Goal: Task Accomplishment & Management: Complete application form

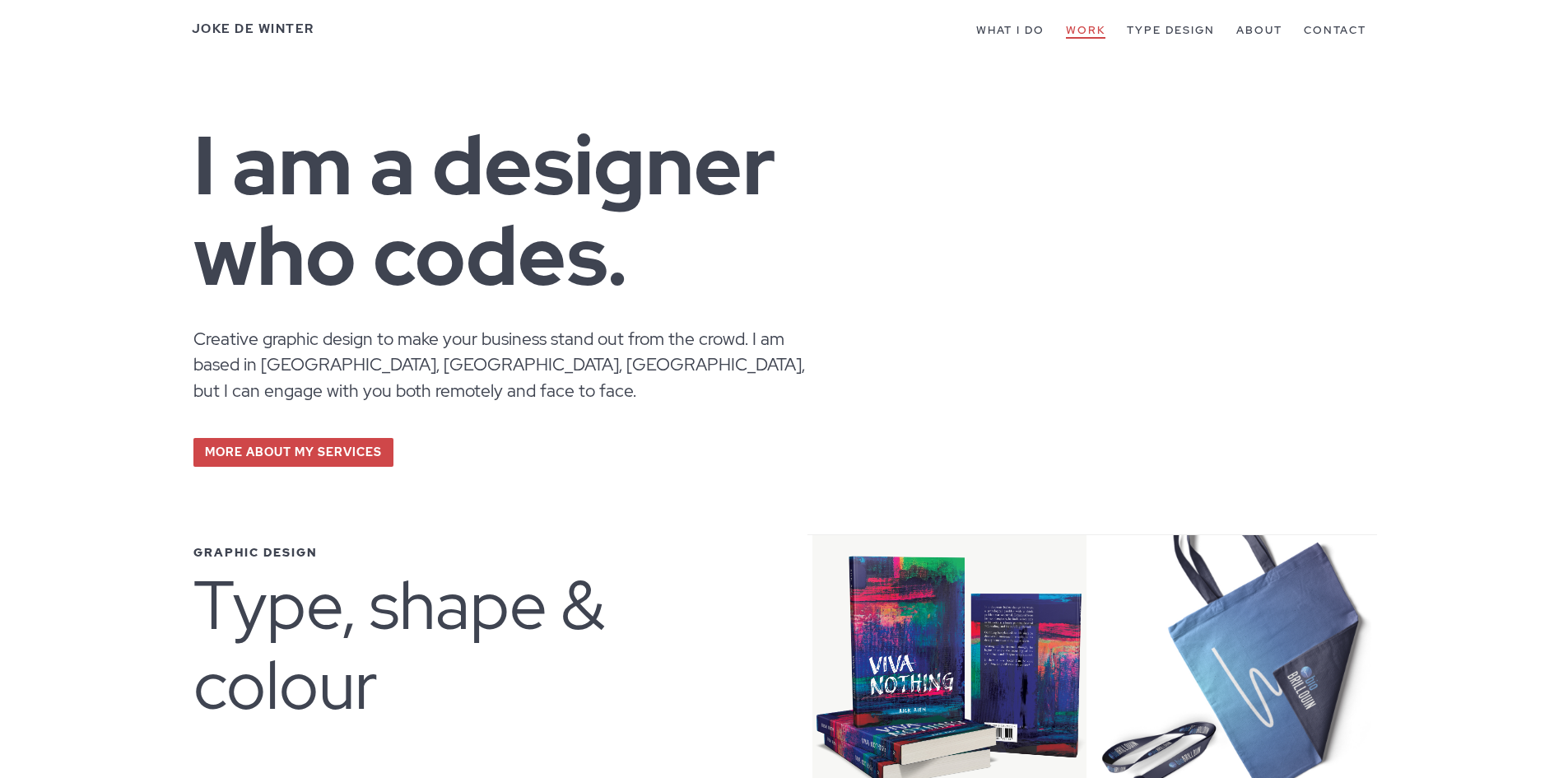
click at [1075, 25] on link "Work" at bounding box center [1086, 31] width 40 height 15
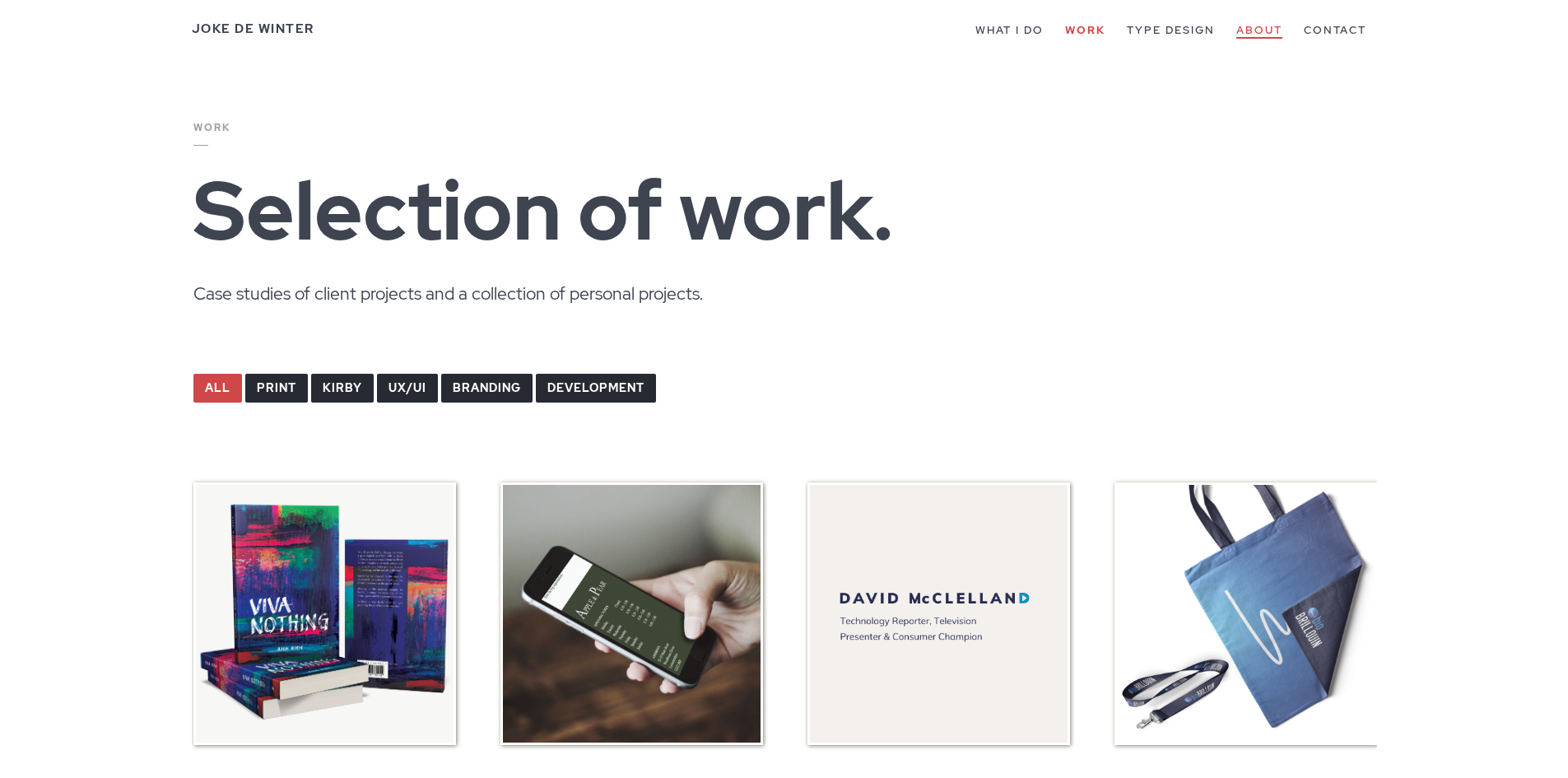
click at [1260, 32] on link "About" at bounding box center [1259, 31] width 46 height 15
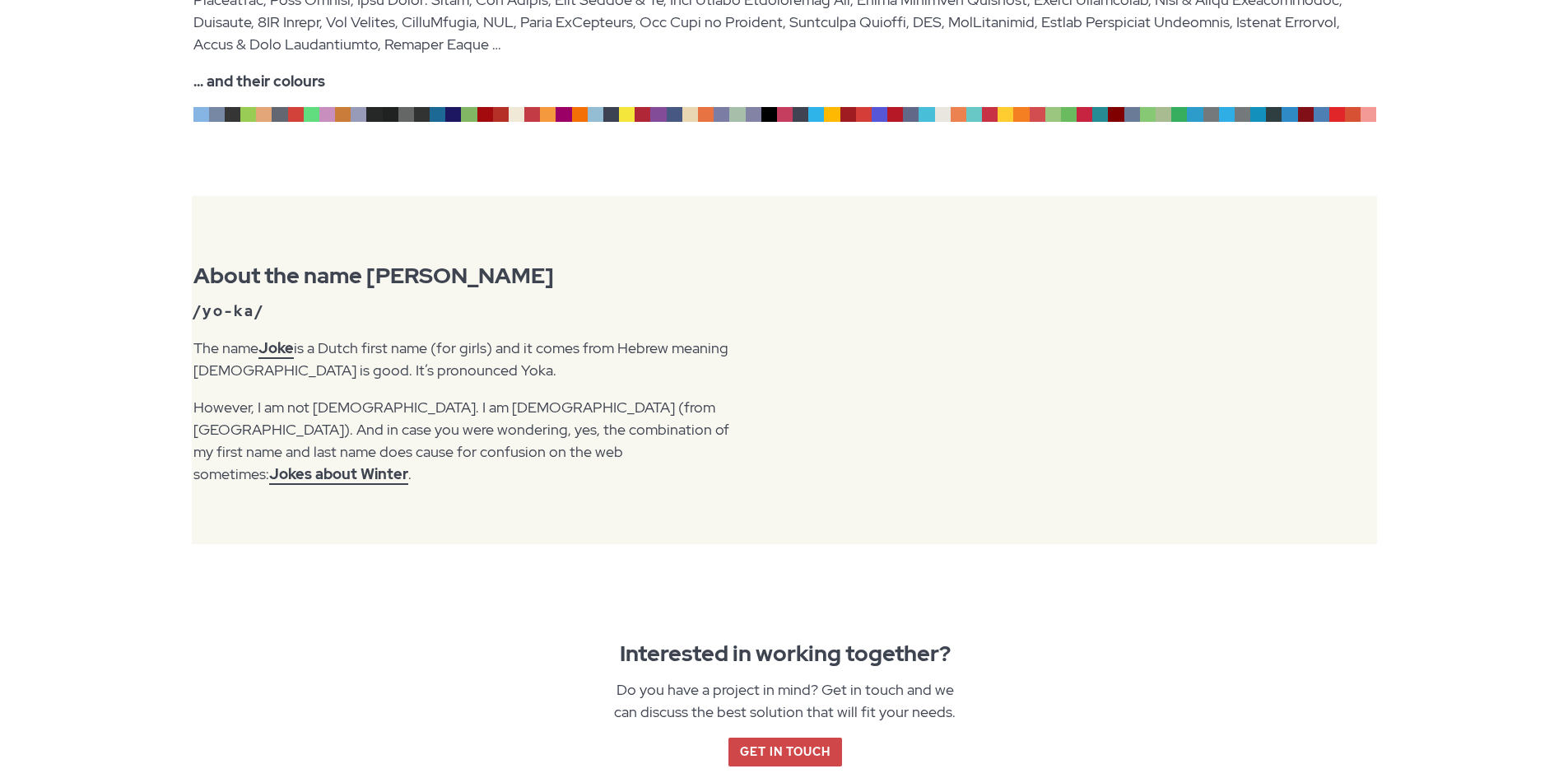
scroll to position [2139, 0]
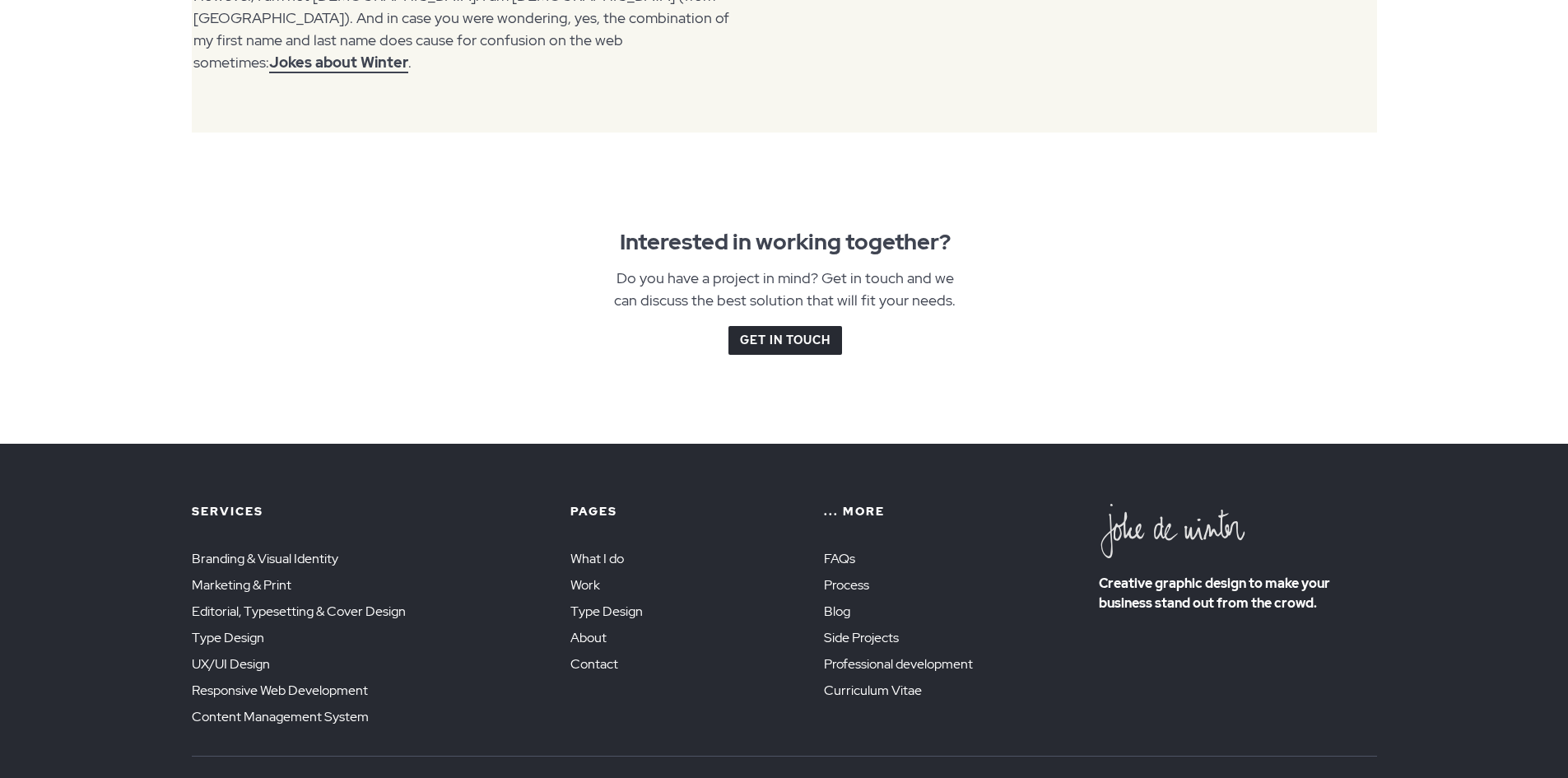
click at [813, 325] on link "Get in touch" at bounding box center [785, 340] width 114 height 29
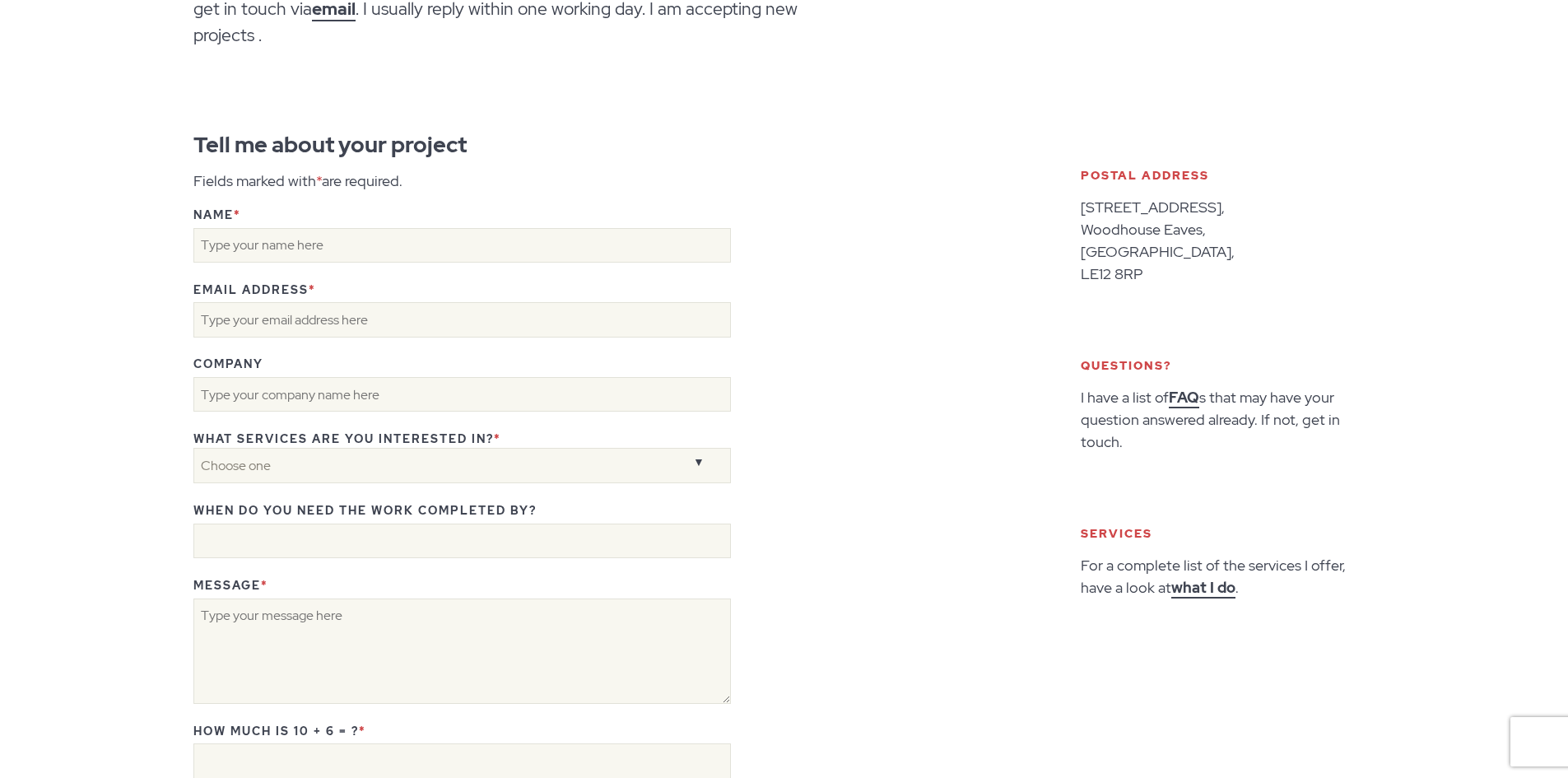
scroll to position [247, 0]
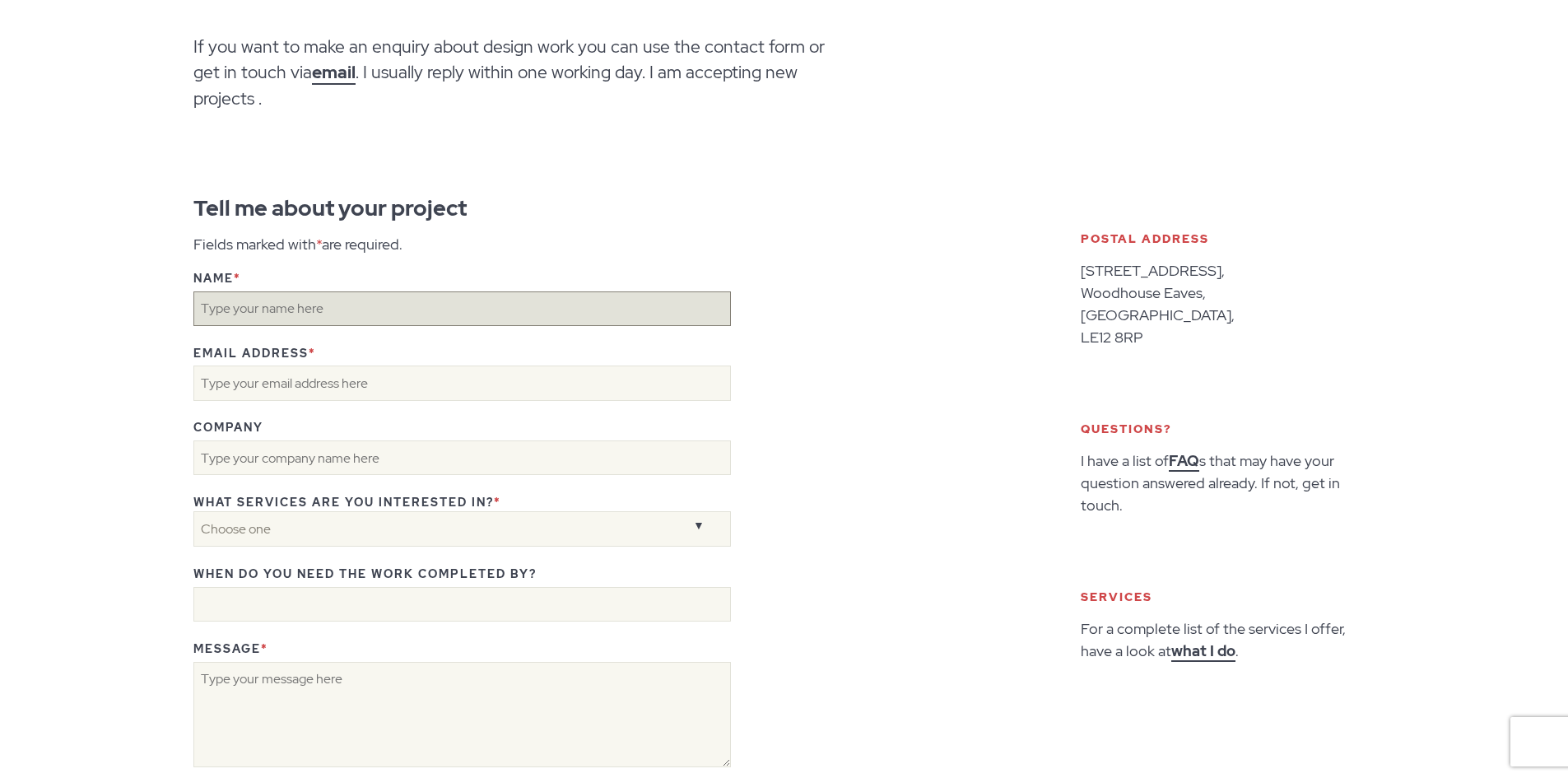
click at [339, 314] on input "Name *" at bounding box center [463, 308] width 537 height 34
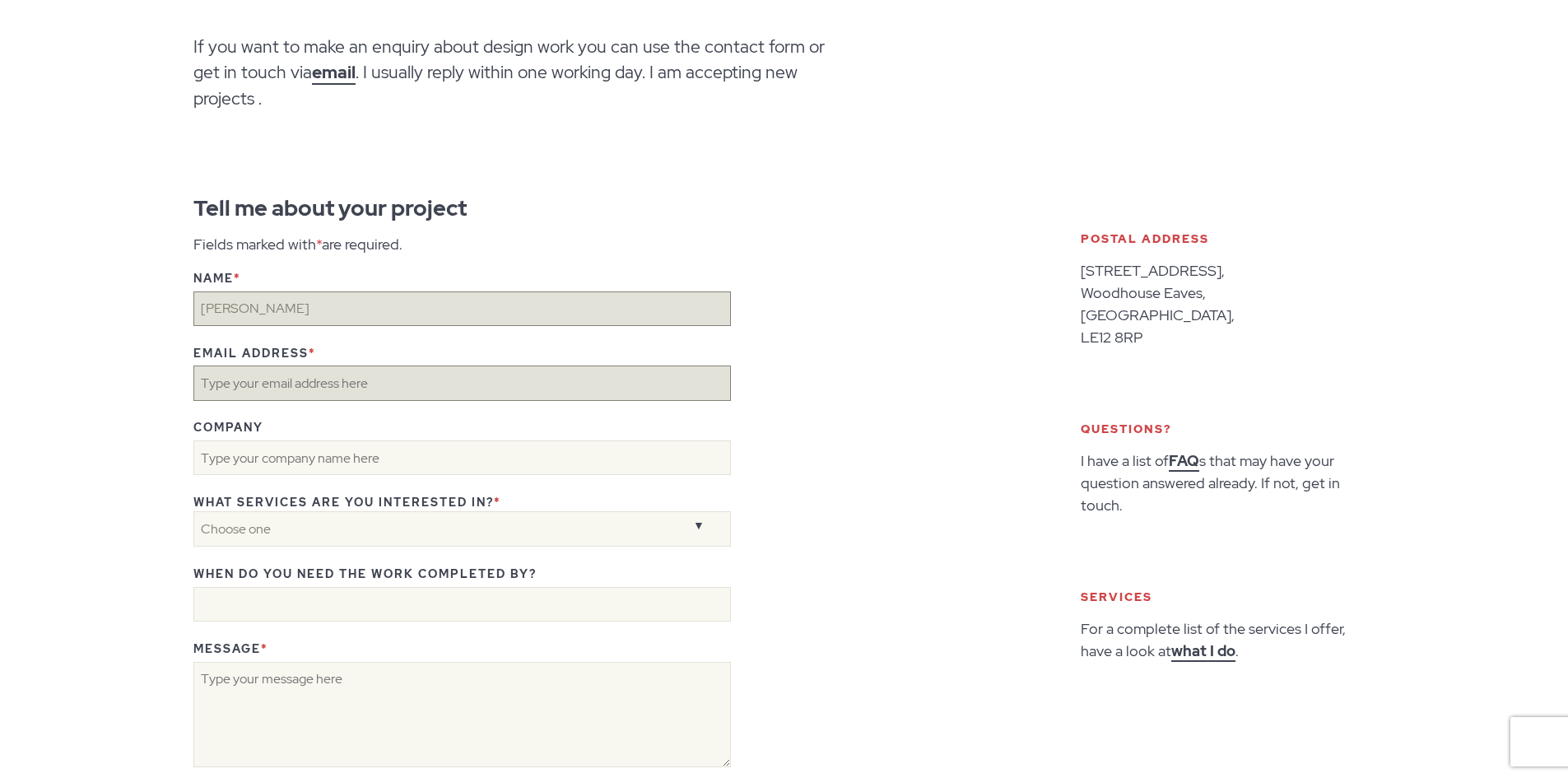
type input "Gous Ali"
click at [328, 380] on input "Email address *" at bounding box center [463, 382] width 537 height 34
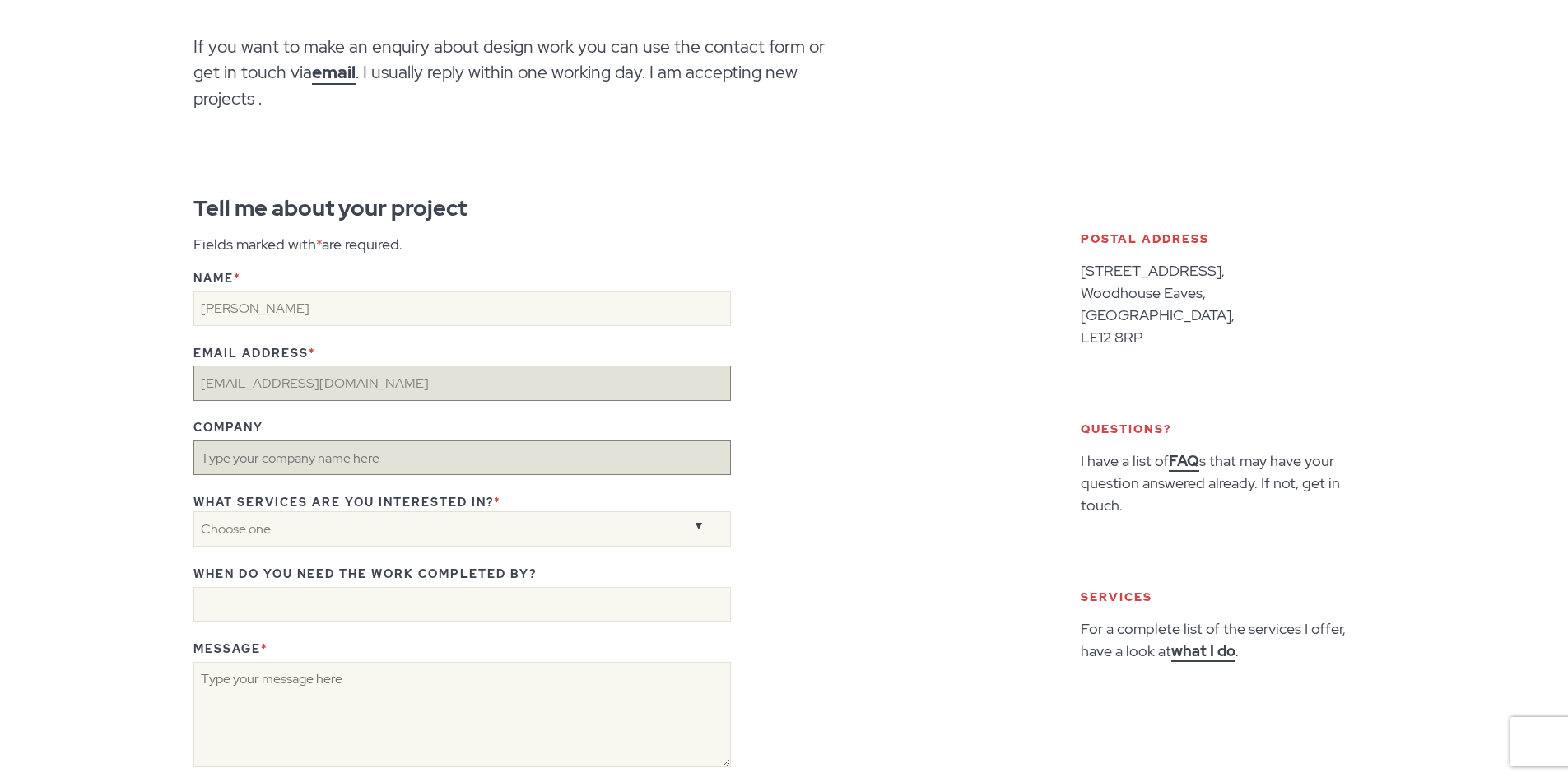
type input "[EMAIL_ADDRESS][DOMAIN_NAME]"
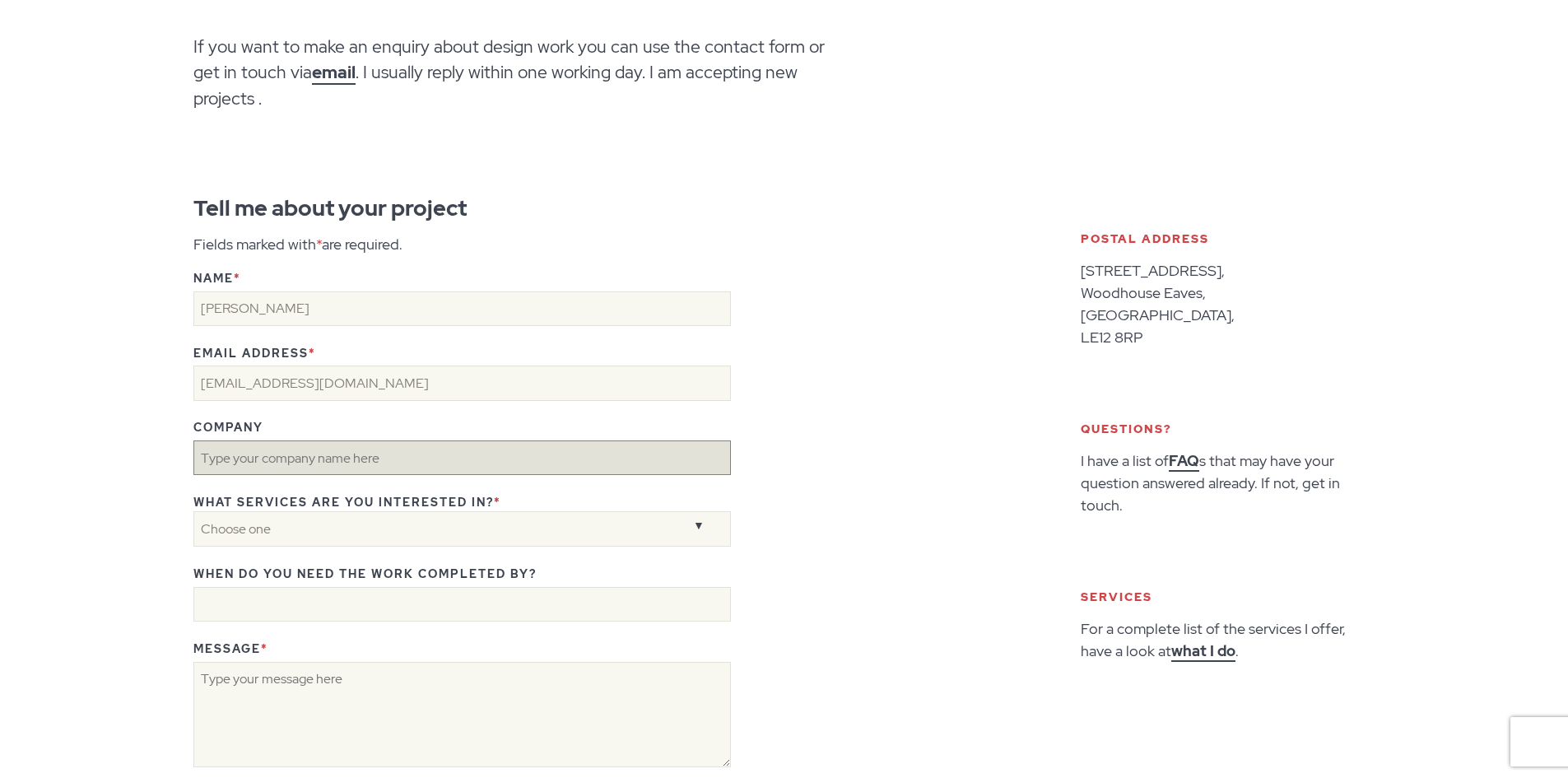
click at [326, 459] on input "Company" at bounding box center [463, 457] width 537 height 34
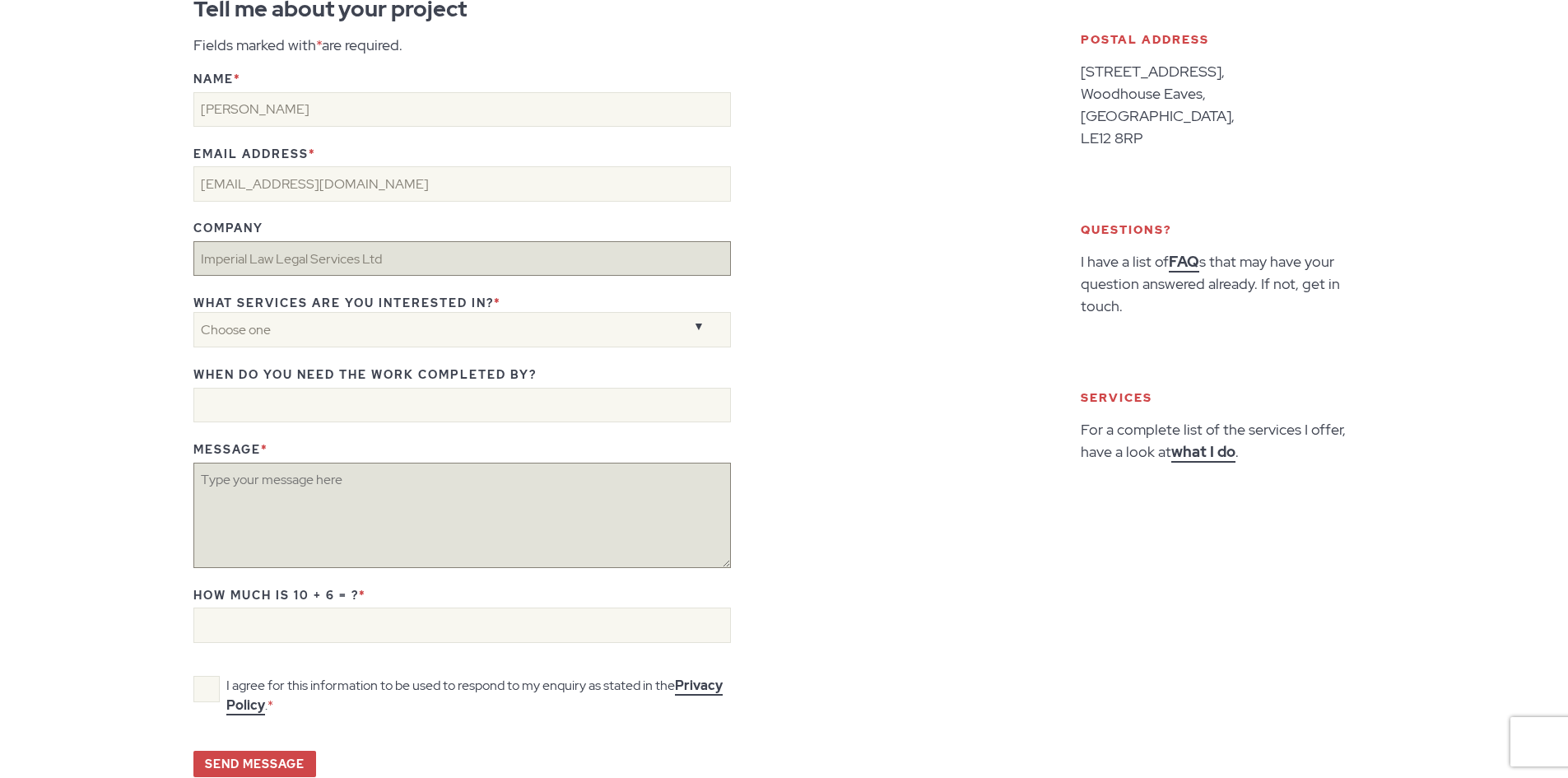
scroll to position [576, 0]
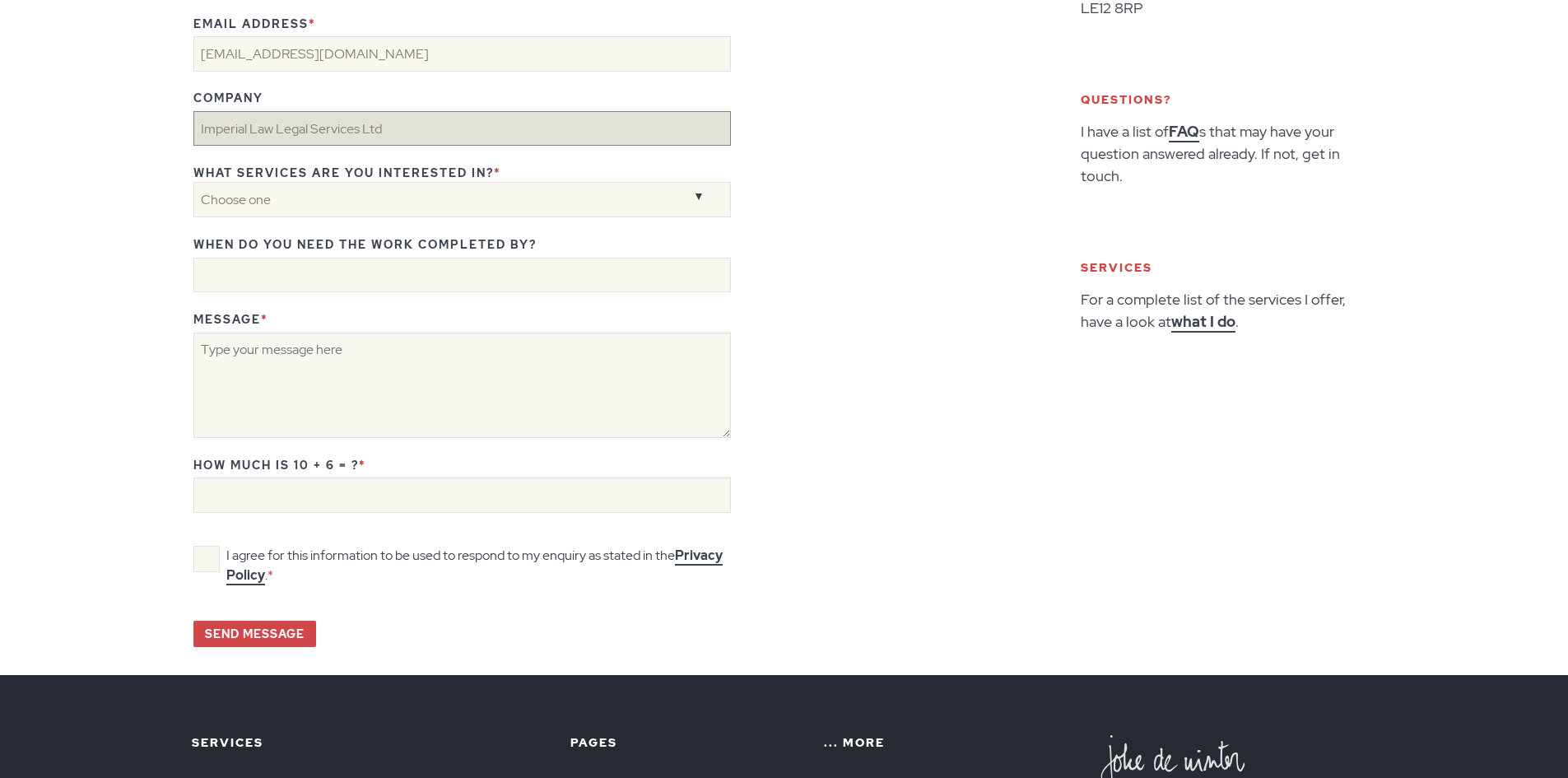
type input "Imperial Law Legal Services Ltd"
click at [665, 195] on select "Choose one Graphic Design Web Design Both Something else" at bounding box center [463, 199] width 537 height 35
select select "Both"
click at [194, 182] on select "Choose one Graphic Design Web Design Both Something else" at bounding box center [463, 199] width 537 height 35
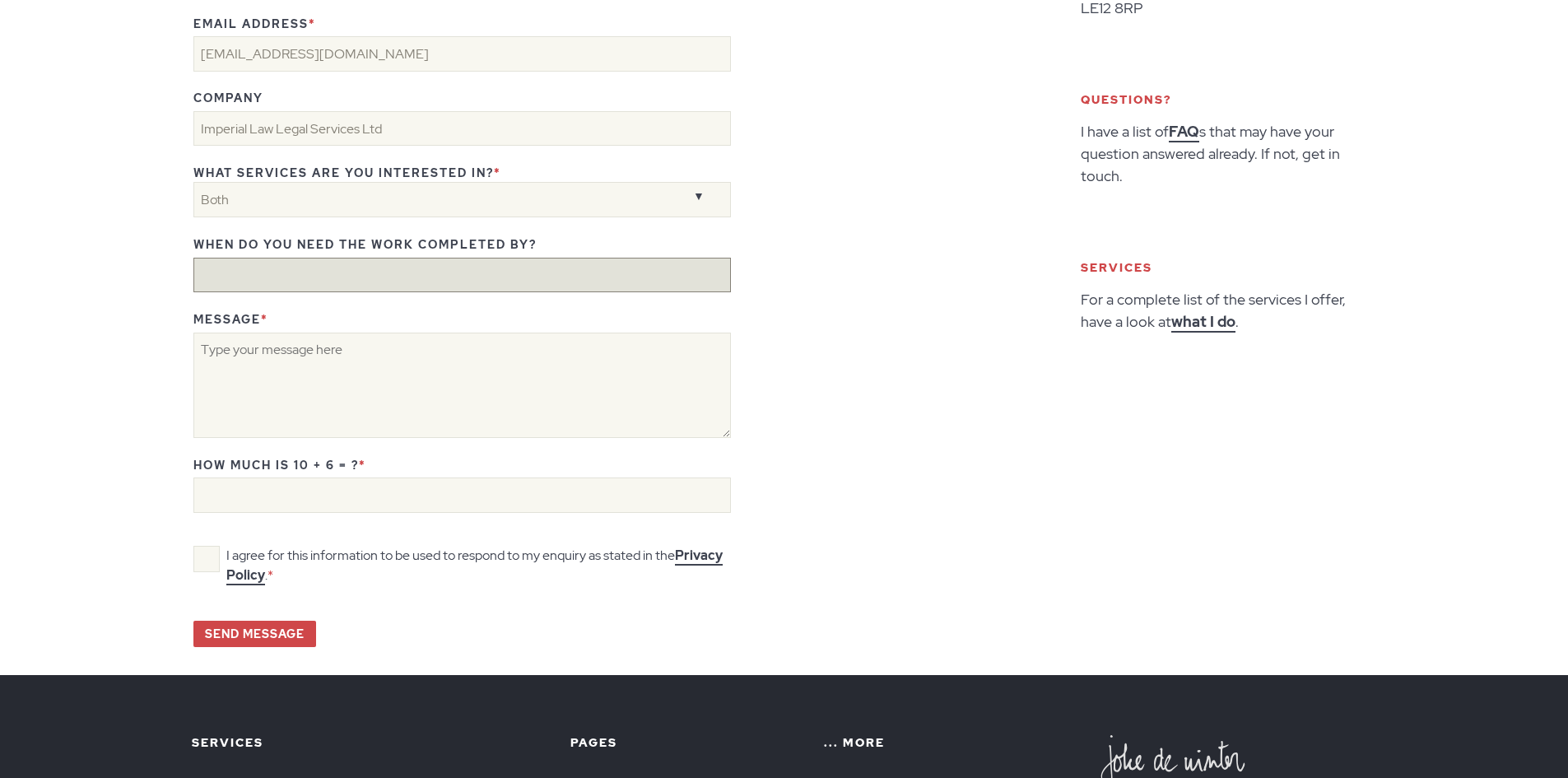
click at [490, 275] on input "When do you need the work completed by?" at bounding box center [463, 275] width 537 height 34
click at [243, 279] on input "by christmas" at bounding box center [463, 275] width 537 height 34
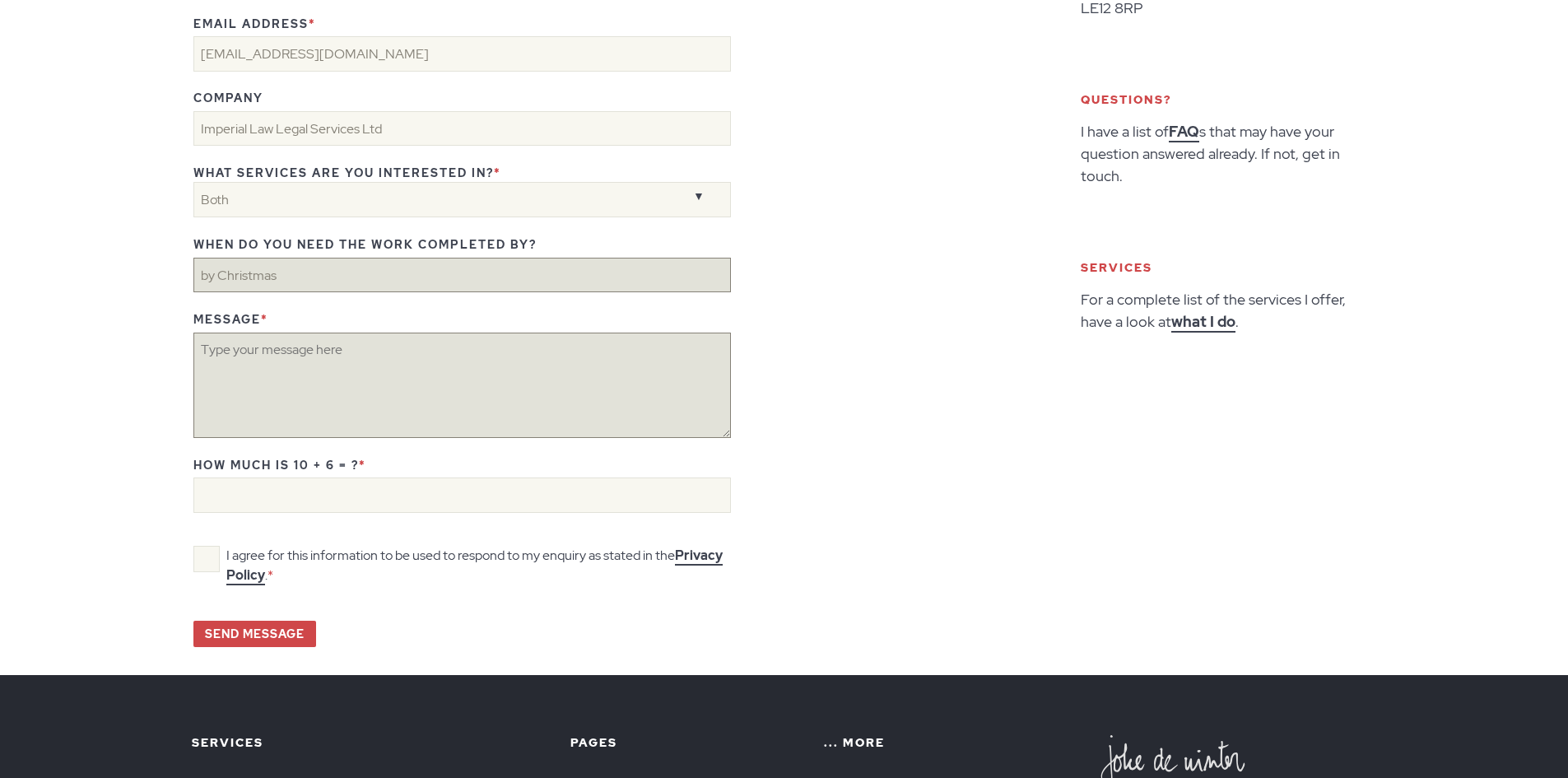
type input "by Christmas"
click at [300, 347] on textarea "Message *" at bounding box center [463, 385] width 537 height 105
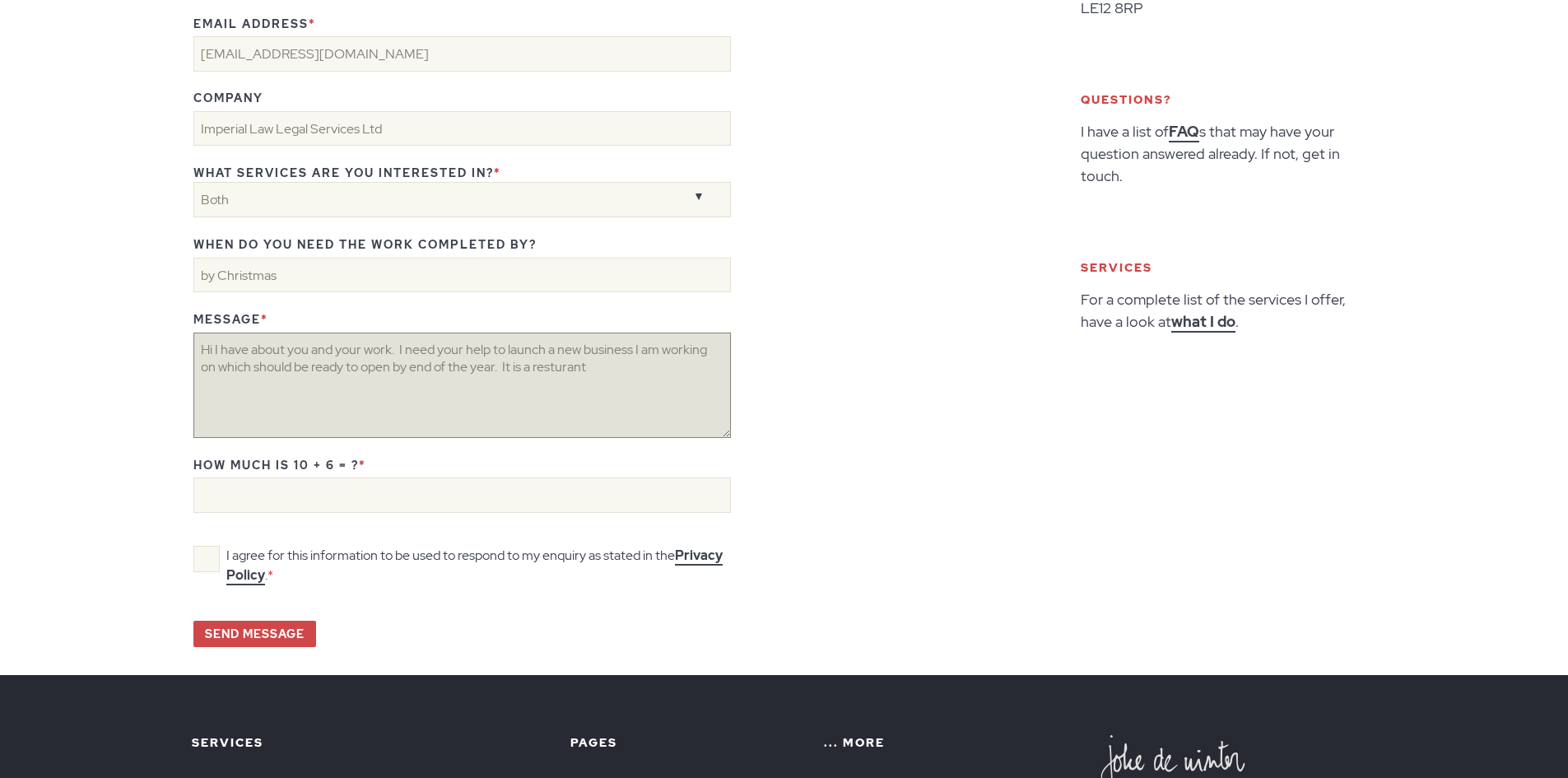
click at [557, 370] on textarea "Hi I have about you and your work. I need your help to launch a new business I …" at bounding box center [463, 385] width 537 height 105
click at [225, 386] on textarea "Hi I have about you and your work. I need your help to launch a new business I …" at bounding box center [463, 385] width 537 height 105
click at [338, 381] on textarea "Hi I have about you and your work. I need your help to launch a new business I …" at bounding box center [463, 385] width 537 height 105
click at [232, 398] on textarea "Hi I have about you and your work. I need your help to launch a new business I …" at bounding box center [463, 385] width 537 height 105
click at [397, 400] on textarea "Hi I have about you and your work. I need your help to launch a new business I …" at bounding box center [463, 385] width 537 height 105
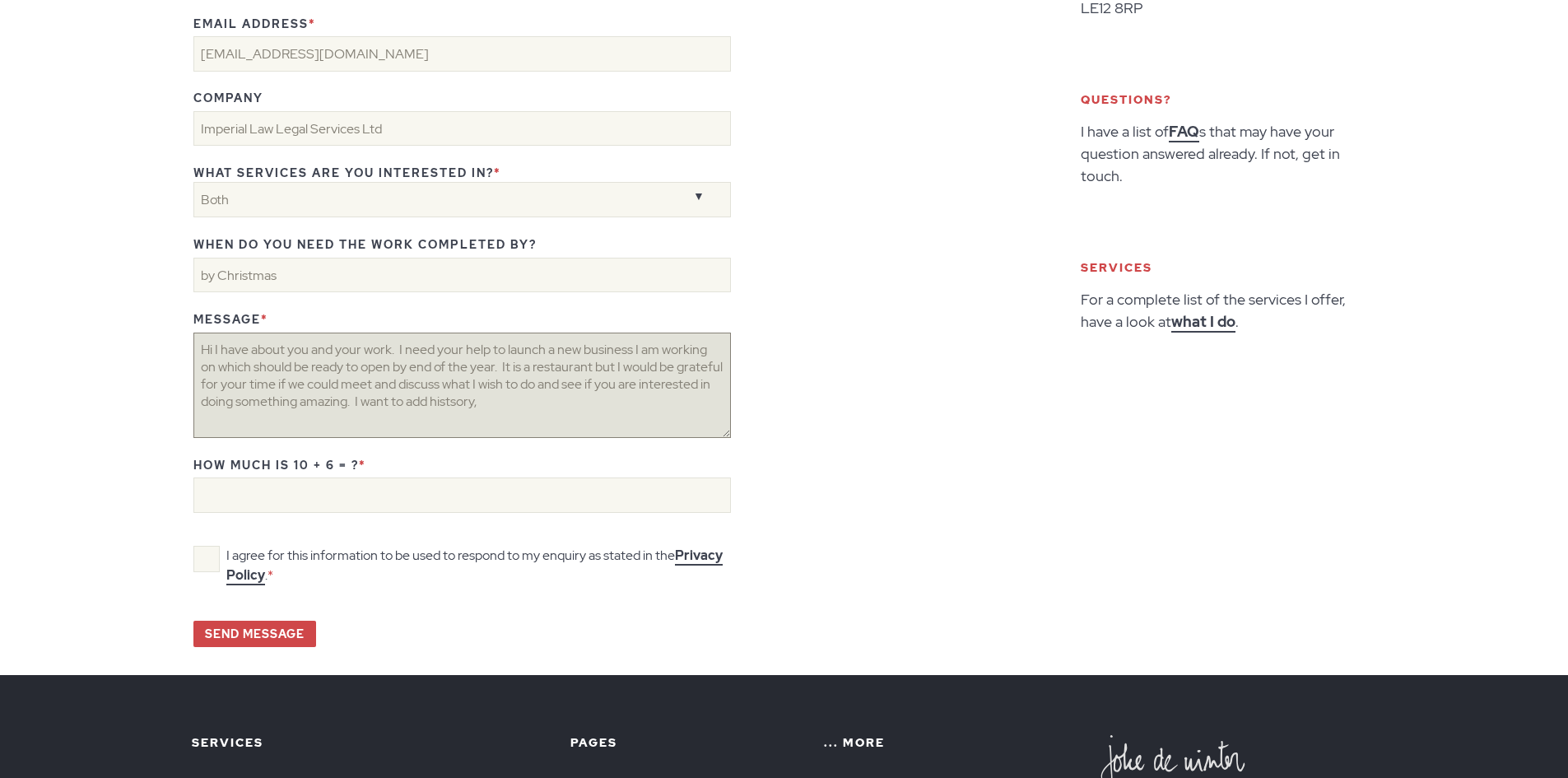
click at [531, 399] on textarea "Hi I have about you and your work. I need your help to launch a new business I …" at bounding box center [463, 385] width 537 height 105
click at [562, 399] on textarea "Hi I have about you and your work. I need your help to launch a new business I …" at bounding box center [463, 385] width 537 height 105
click at [362, 420] on textarea "Hi I have about you and your work. I need your help to launch a new business I …" at bounding box center [463, 385] width 537 height 105
click at [660, 416] on textarea "Hi I have about you and your work. I need your help to launch a new business I …" at bounding box center [463, 385] width 537 height 105
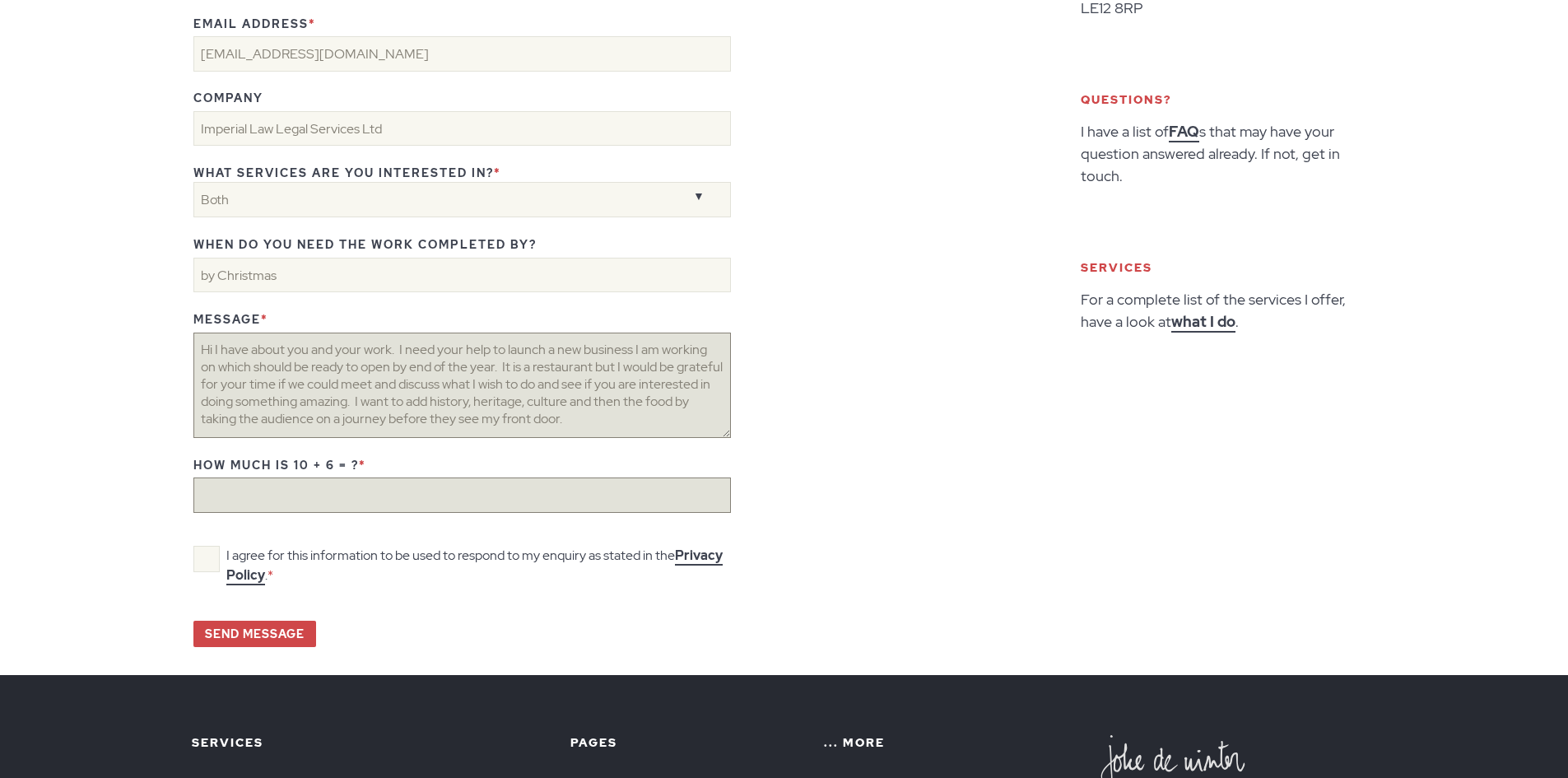
type textarea "Hi I have about you and your work. I need your help to launch a new business I …"
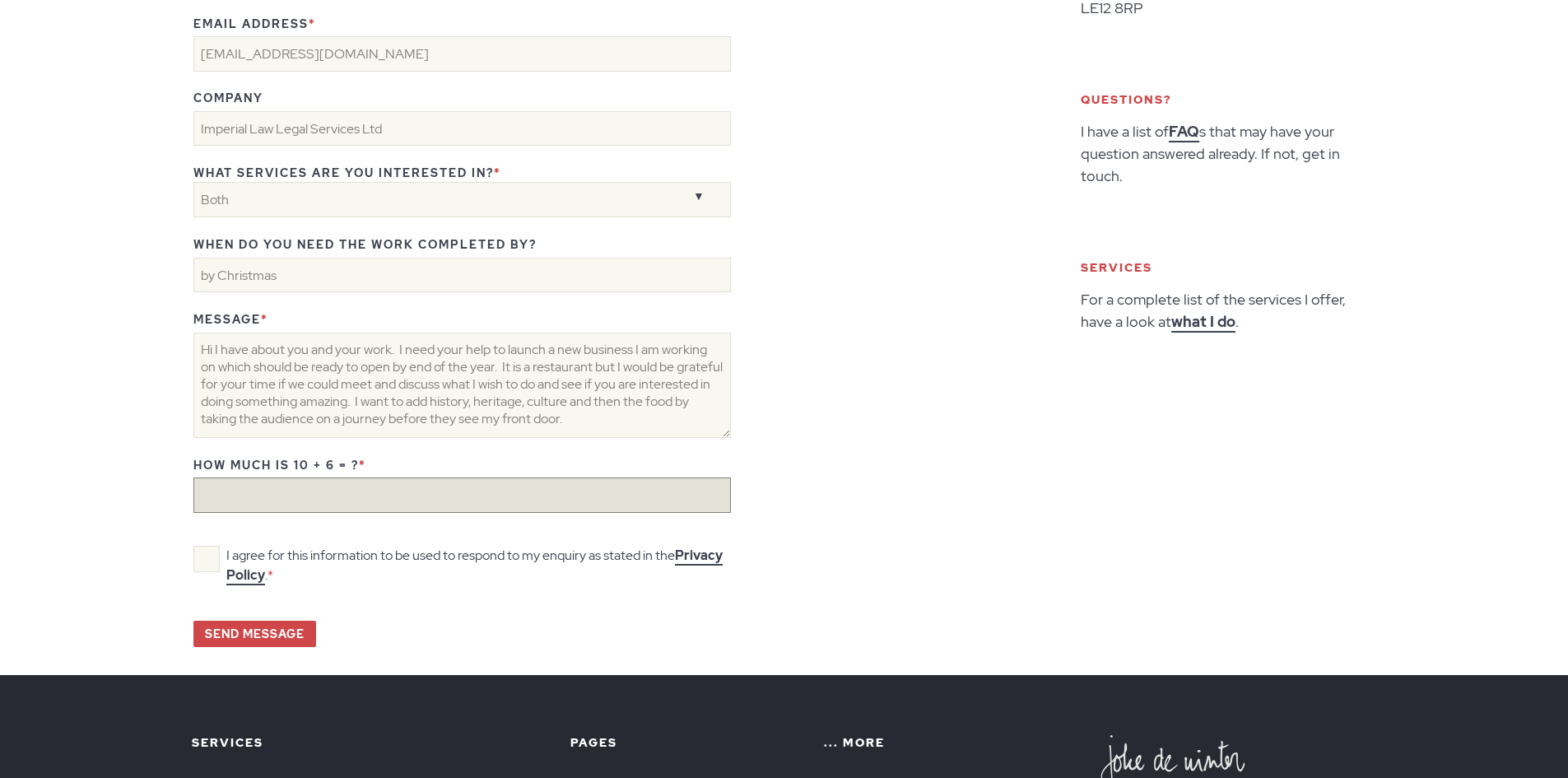
click at [399, 488] on input "How much is 10 + 6 = ? *" at bounding box center [463, 494] width 537 height 34
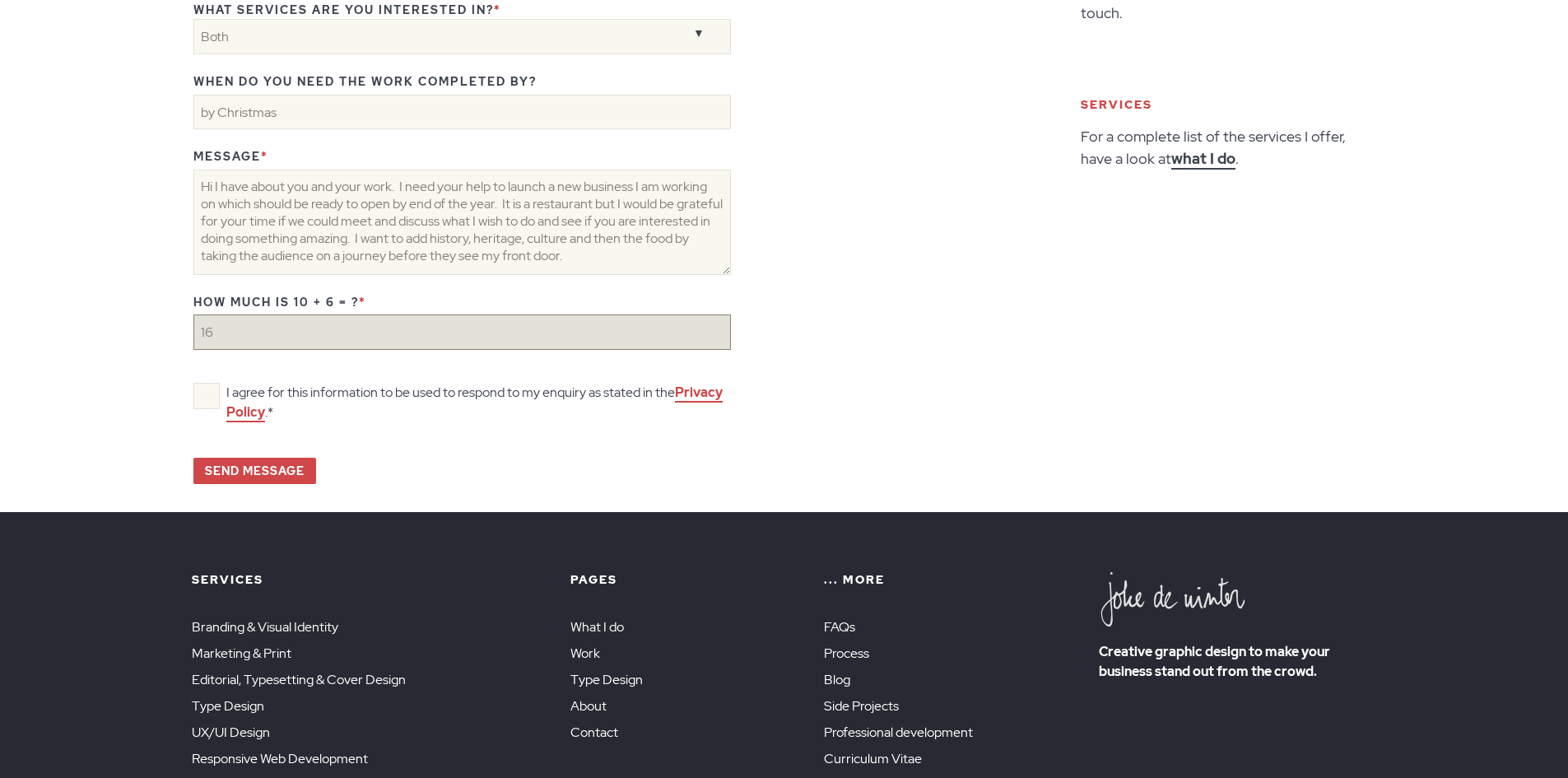
scroll to position [740, 0]
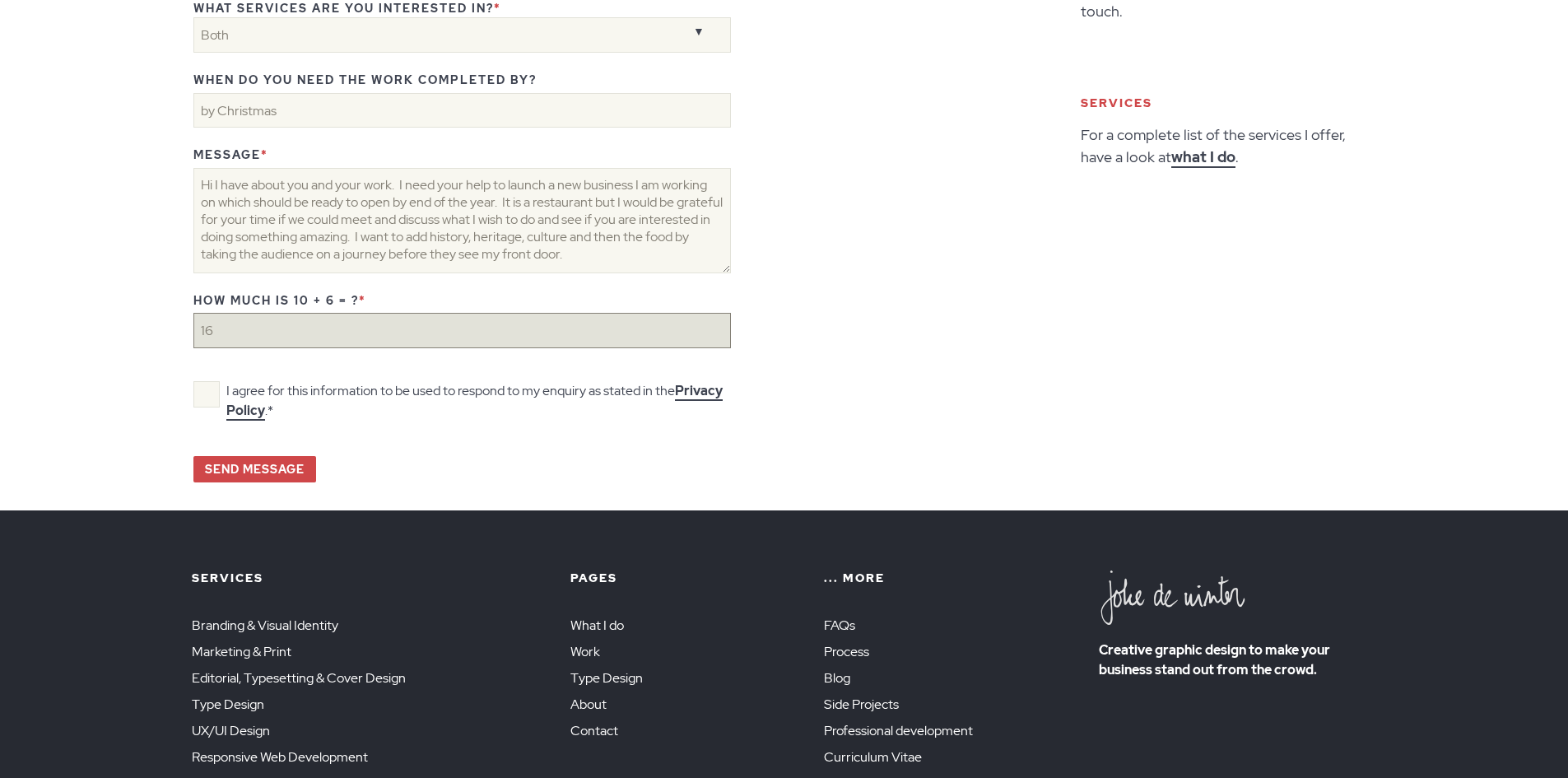
type input "16"
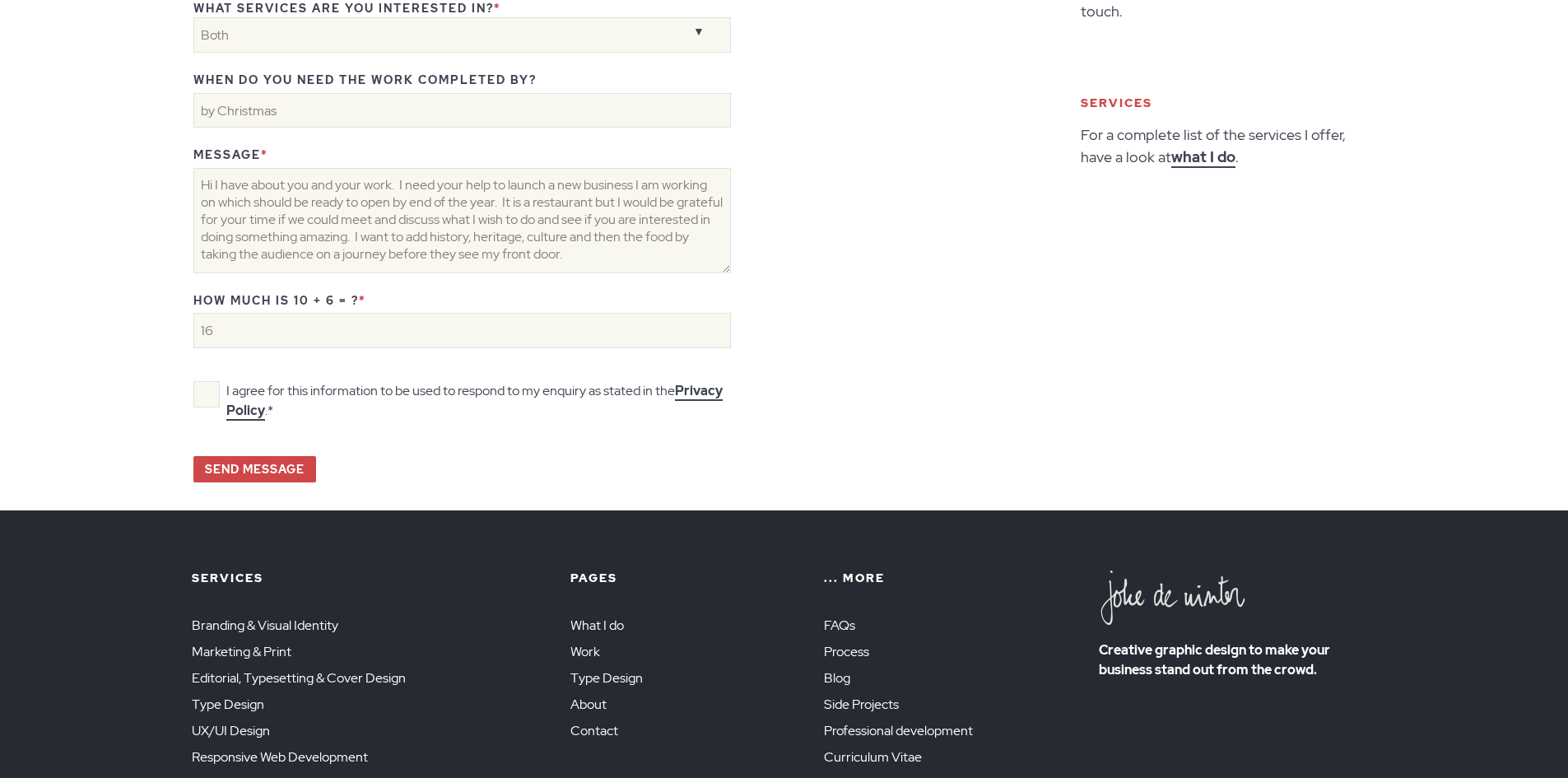
click at [212, 392] on span "I agree for this information to be used to respond to my enquiry as stated in t…" at bounding box center [465, 401] width 543 height 40
click at [212, 392] on input "I agree for this information to be used to respond to my enquiry as stated in t…" at bounding box center [463, 392] width 537 height 15
checkbox input "true"
click at [285, 465] on input "Send message" at bounding box center [255, 469] width 123 height 26
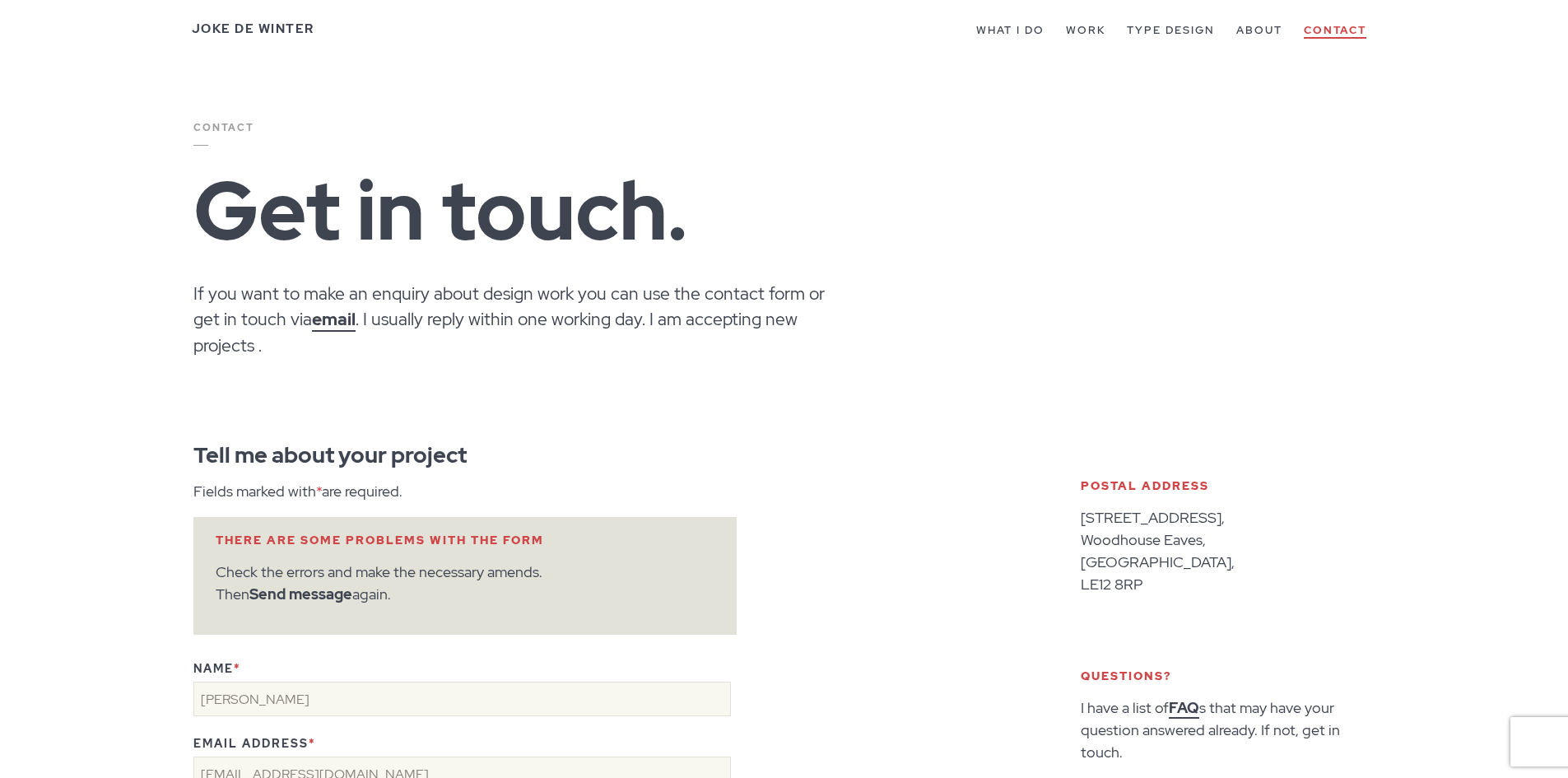
click at [1339, 27] on link "Contact" at bounding box center [1334, 31] width 62 height 15
